Goal: Task Accomplishment & Management: Manage account settings

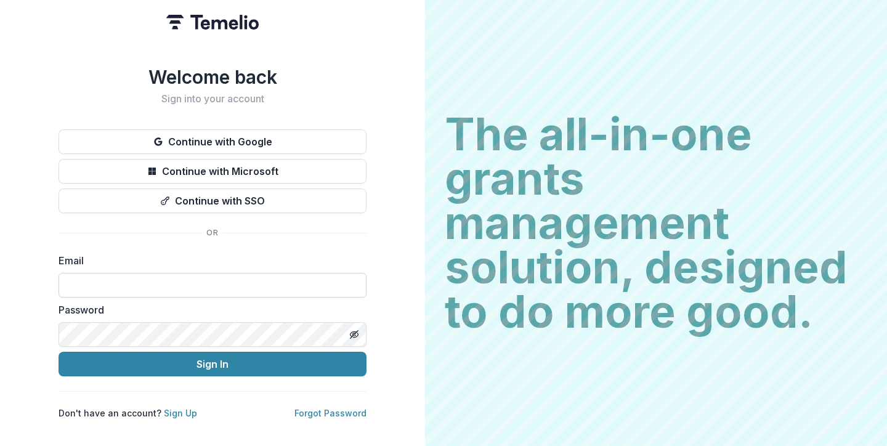
click at [219, 282] on input at bounding box center [213, 285] width 308 height 25
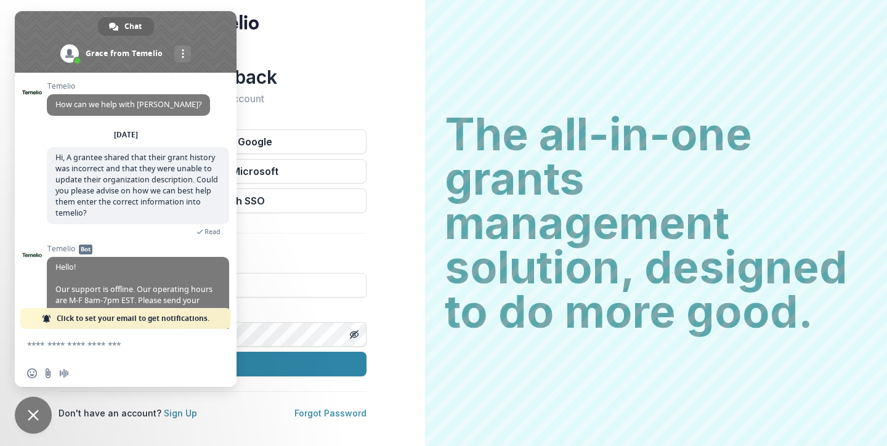
scroll to position [179, 0]
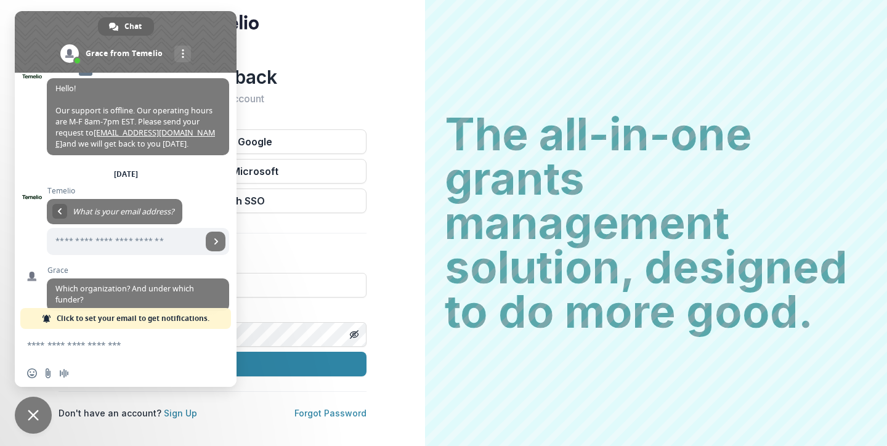
click at [199, 331] on div at bounding box center [126, 345] width 222 height 33
click at [314, 253] on label "Email" at bounding box center [209, 260] width 301 height 15
click at [324, 253] on label "Email" at bounding box center [209, 260] width 301 height 15
click at [30, 405] on span "Close chat" at bounding box center [33, 415] width 37 height 37
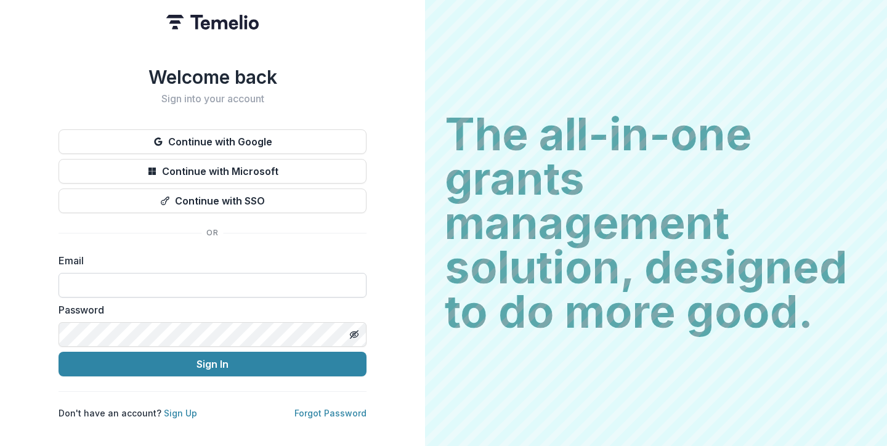
click at [107, 276] on input at bounding box center [213, 285] width 308 height 25
type input "**********"
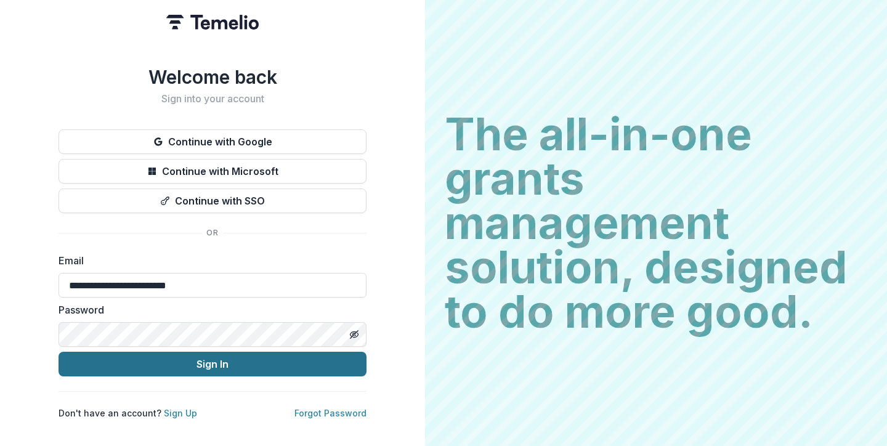
click at [158, 363] on button "Sign In" at bounding box center [213, 364] width 308 height 25
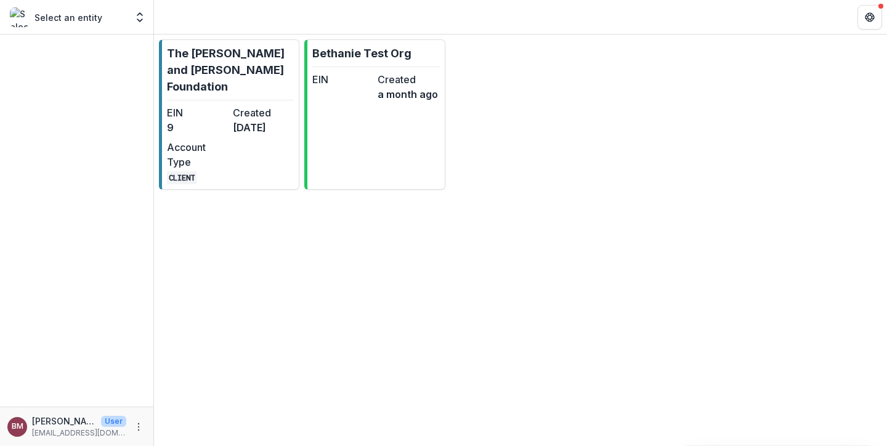
click at [94, 20] on p "Select an entity" at bounding box center [68, 17] width 68 height 13
click at [207, 67] on p "The [PERSON_NAME] and [PERSON_NAME] Foundation" at bounding box center [230, 70] width 127 height 50
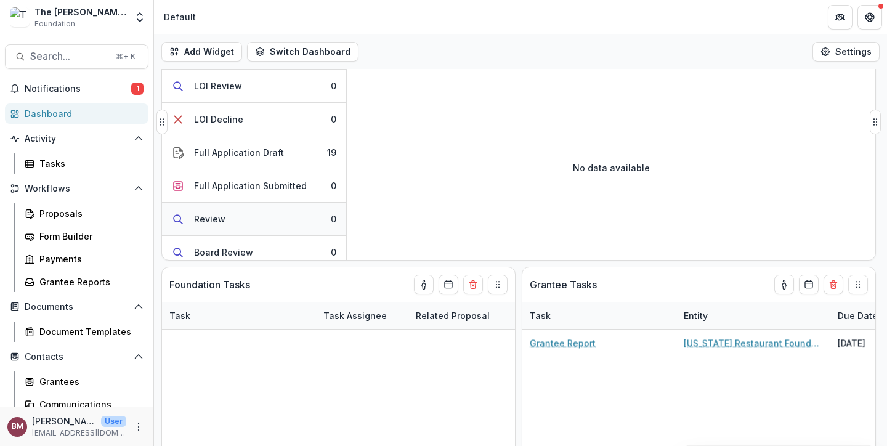
scroll to position [1, 0]
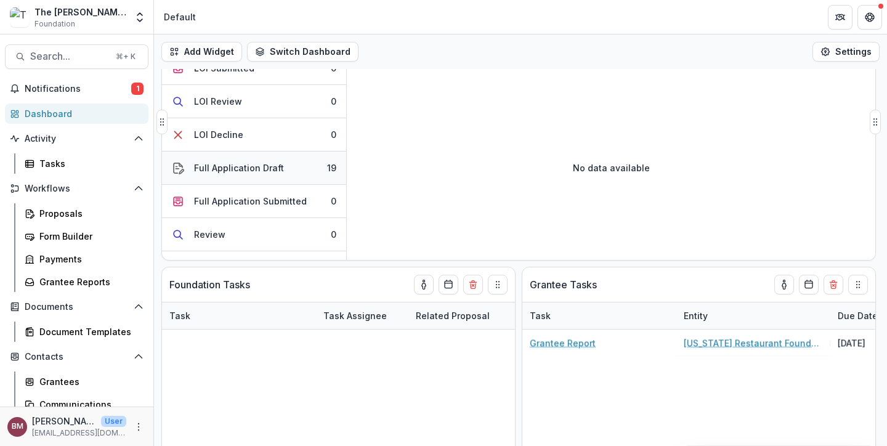
click at [244, 168] on div "Full Application Draft" at bounding box center [239, 167] width 90 height 13
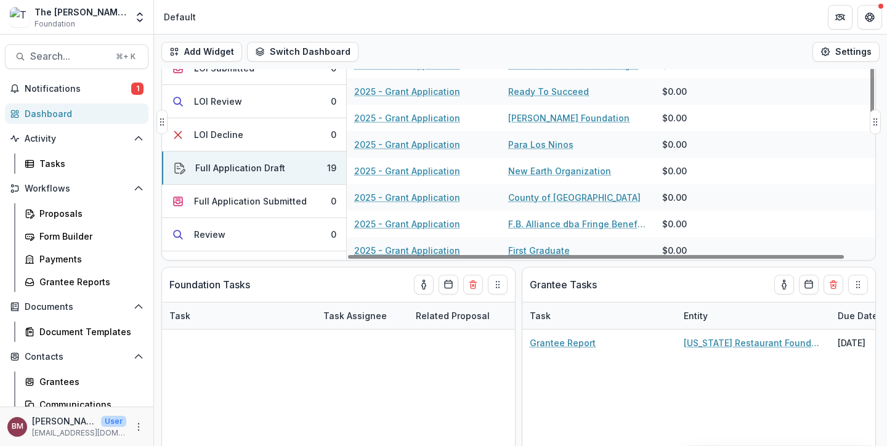
scroll to position [148, 0]
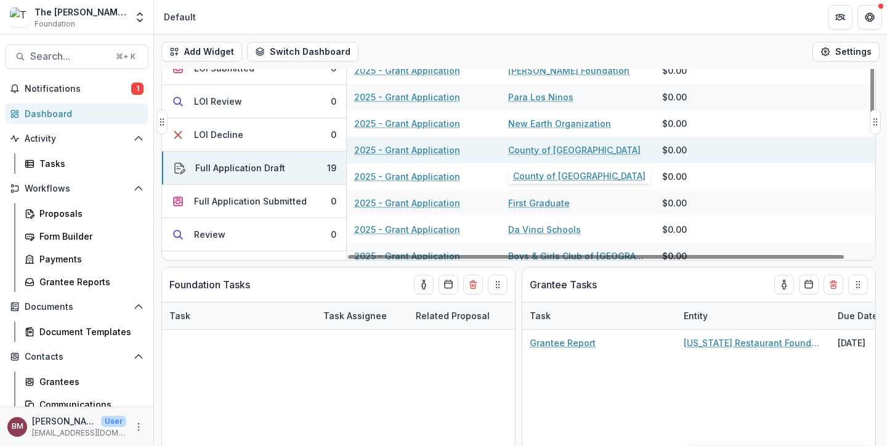
click at [551, 149] on link "County of [GEOGRAPHIC_DATA]" at bounding box center [574, 149] width 132 height 13
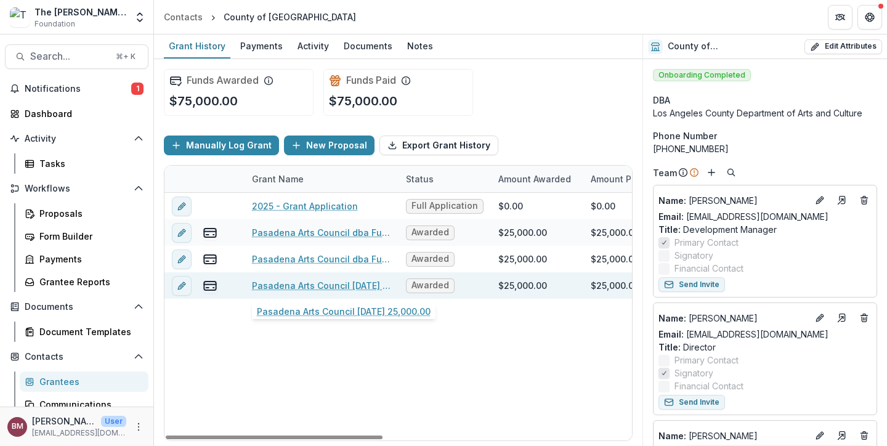
click at [328, 288] on link "Pasadena Arts Council [DATE] 25,000.00" at bounding box center [321, 285] width 139 height 13
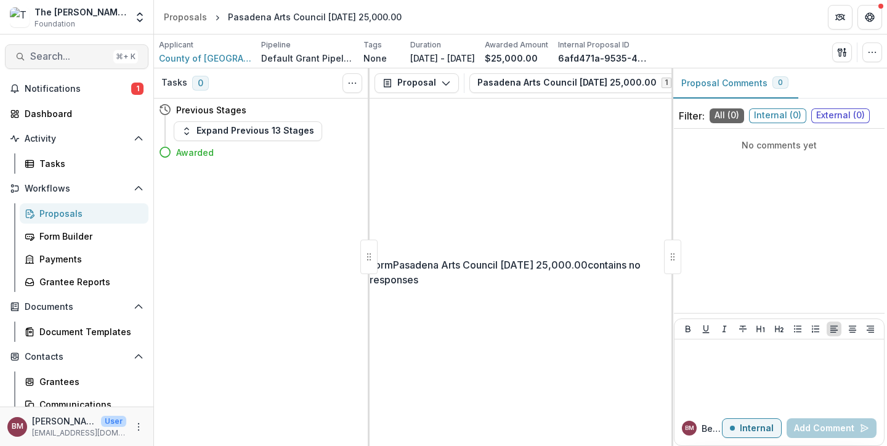
click at [86, 58] on span "Search..." at bounding box center [69, 56] width 78 height 12
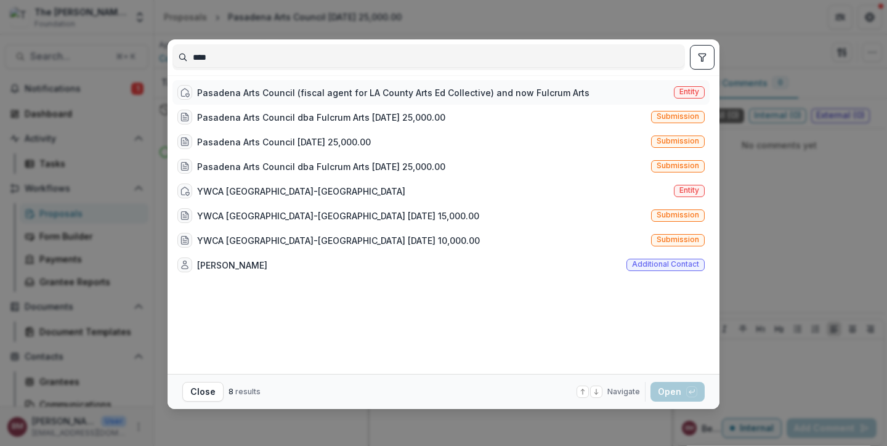
type input "****"
click at [427, 91] on div "Pasadena Arts Council (fiscal agent for LA County Arts Ed Collective) and now F…" at bounding box center [393, 92] width 392 height 13
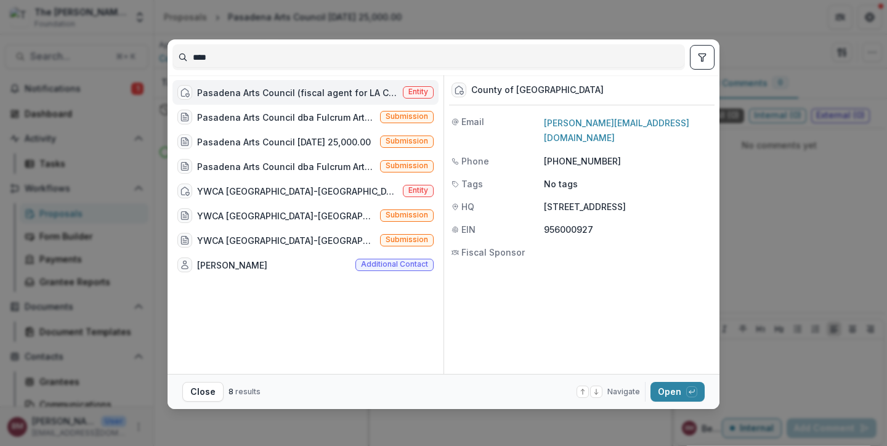
click at [336, 96] on div "Pasadena Arts Council (fiscal agent for LA County Arts Ed Collective) and now F…" at bounding box center [297, 92] width 201 height 13
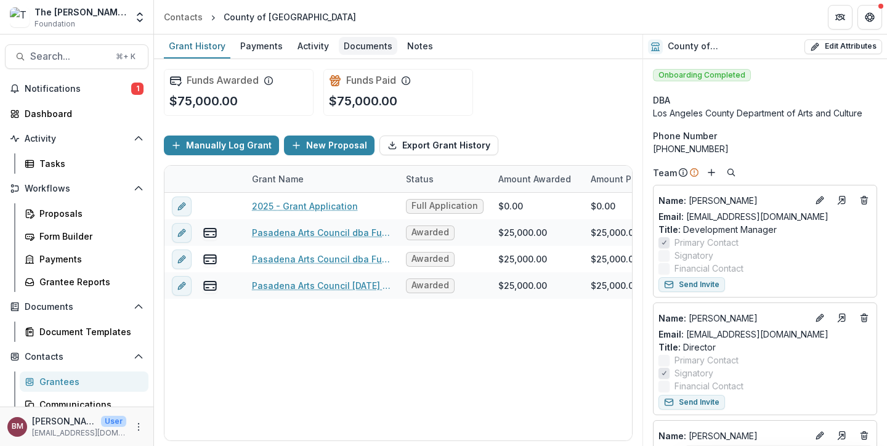
click at [363, 46] on div "Documents" at bounding box center [368, 46] width 59 height 18
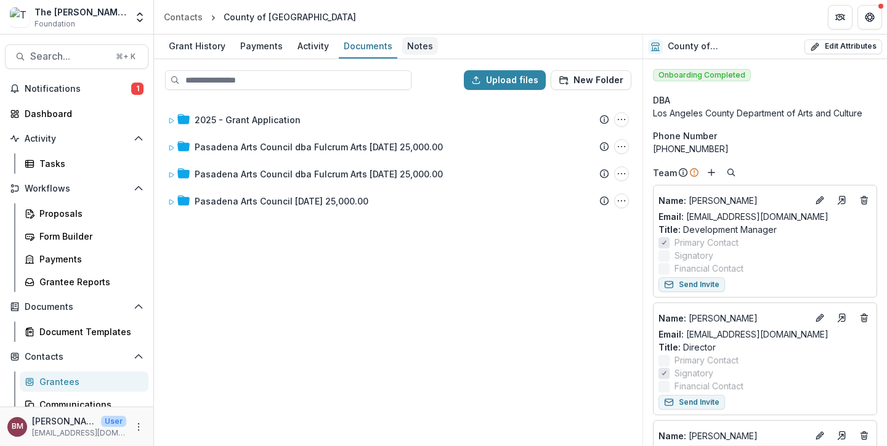
click at [423, 49] on div "Notes" at bounding box center [420, 46] width 36 height 18
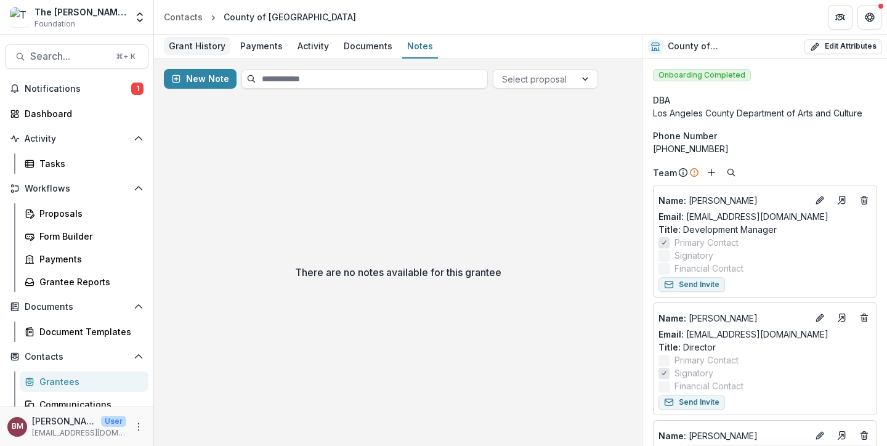
click at [211, 47] on div "Grant History" at bounding box center [197, 46] width 67 height 18
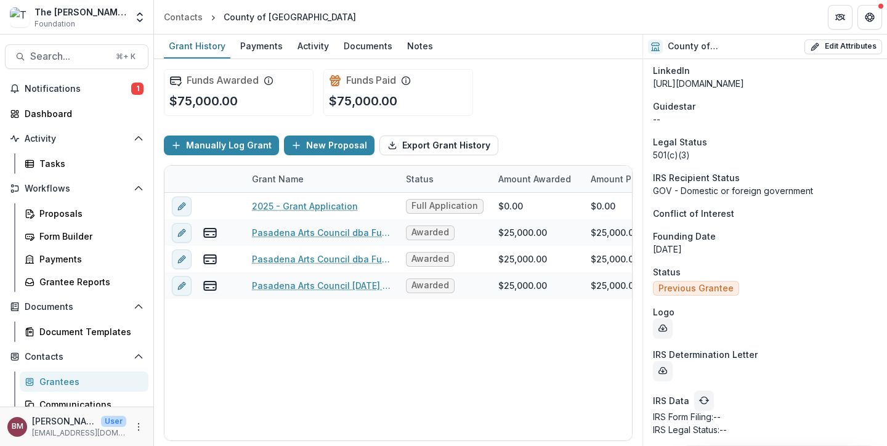
scroll to position [2171, 0]
click at [835, 46] on button "Edit Attributes" at bounding box center [843, 46] width 78 height 15
select select "***"
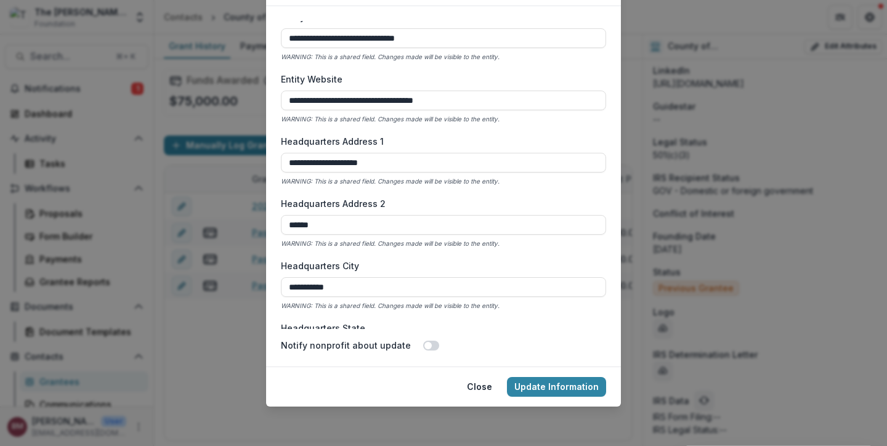
scroll to position [267, 0]
